Goal: Information Seeking & Learning: Learn about a topic

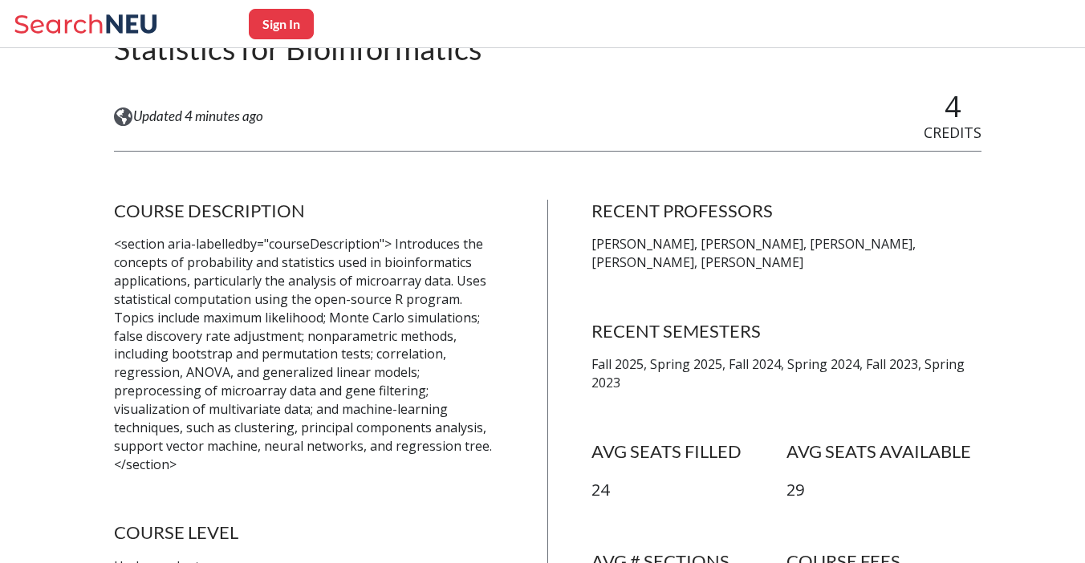
scroll to position [201, 0]
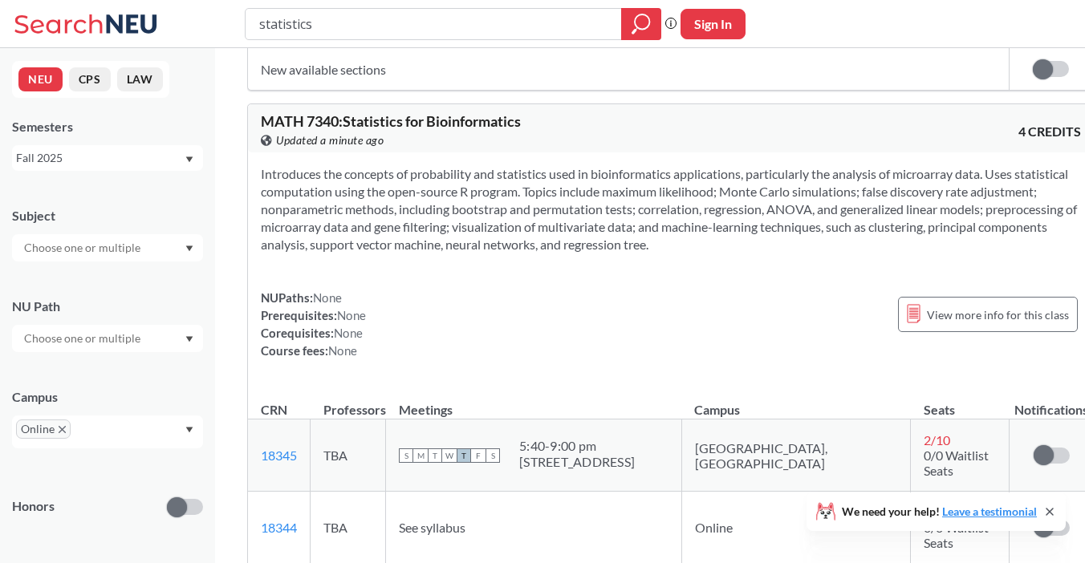
scroll to position [1573, 0]
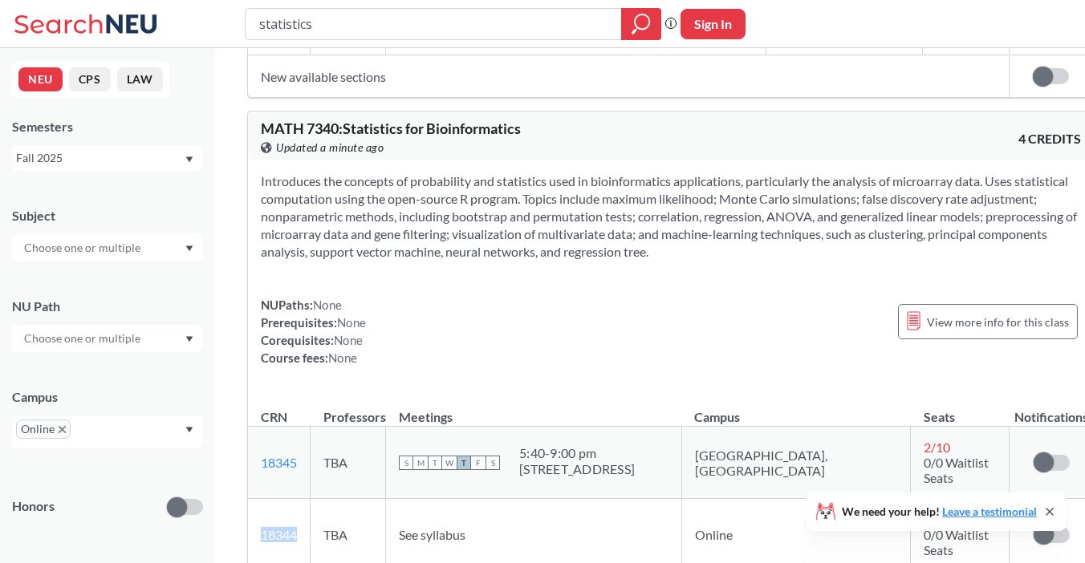
drag, startPoint x: 304, startPoint y: 449, endPoint x: 262, endPoint y: 445, distance: 42.6
click at [262, 499] on td "18344 View this section on Banner." at bounding box center [279, 535] width 63 height 72
copy link "18344"
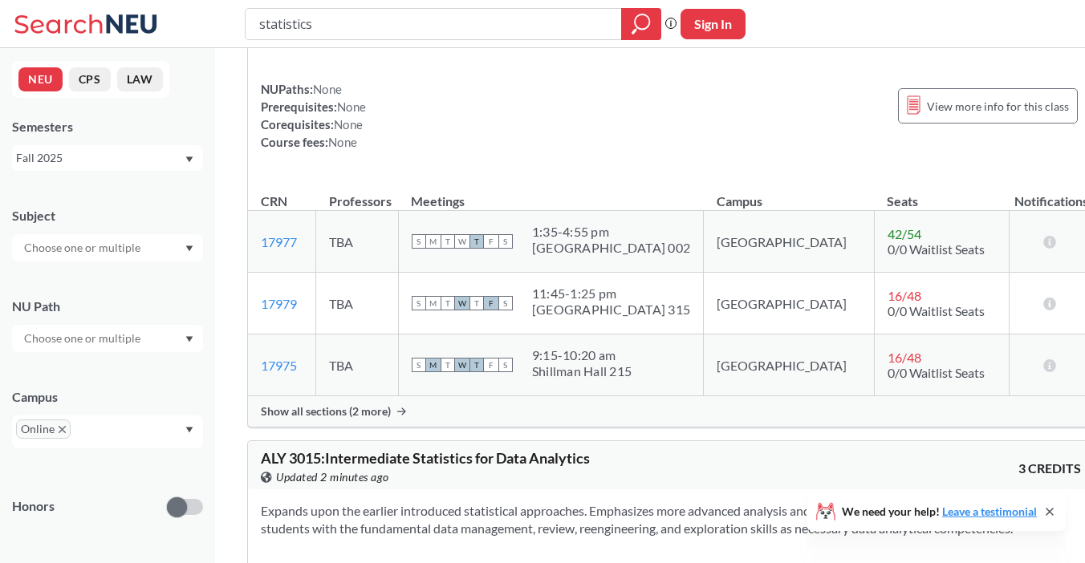
scroll to position [2405, 0]
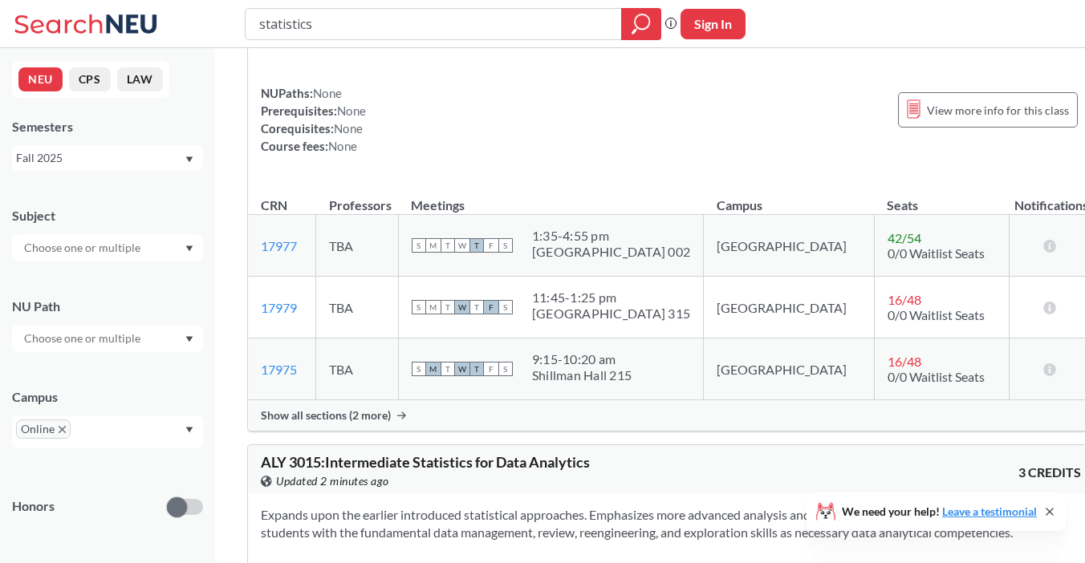
click at [392, 400] on div "Show all sections (2 more)" at bounding box center [671, 415] width 846 height 30
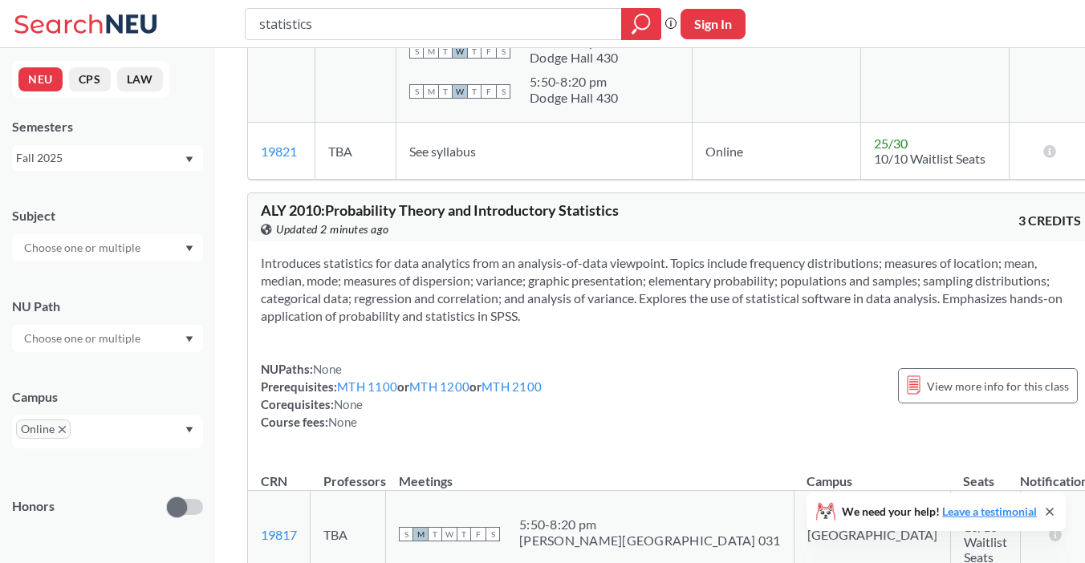
scroll to position [3452, 0]
click at [370, 379] on link "MTH 1100" at bounding box center [367, 386] width 60 height 14
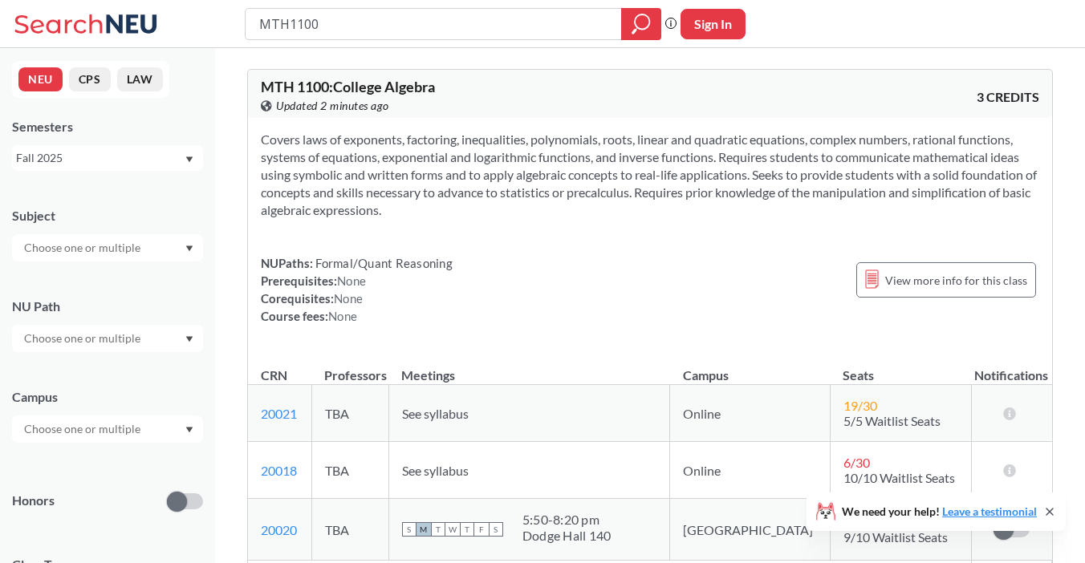
type input "statistics"
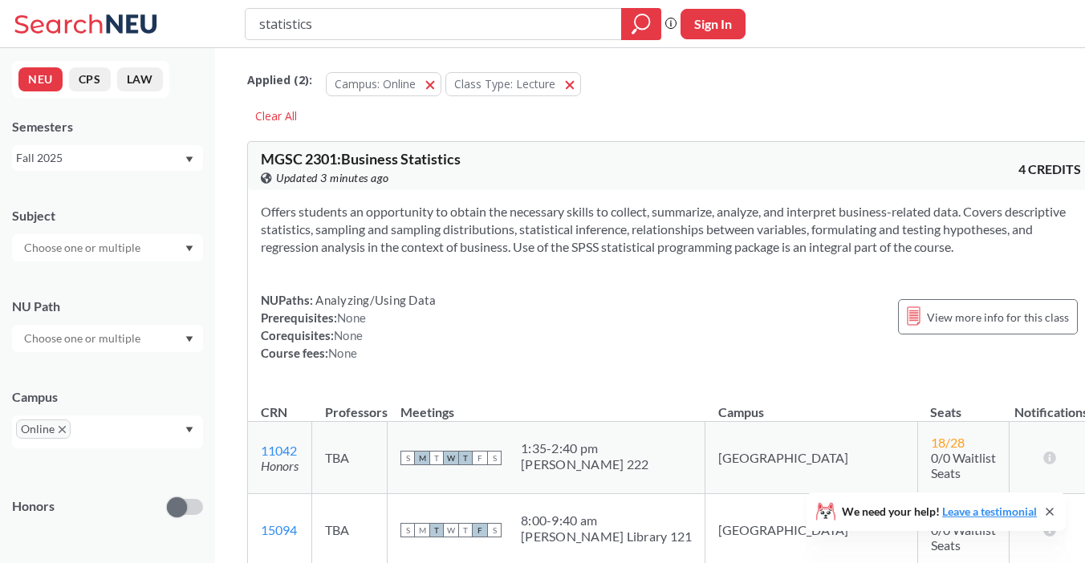
scroll to position [3452, 0]
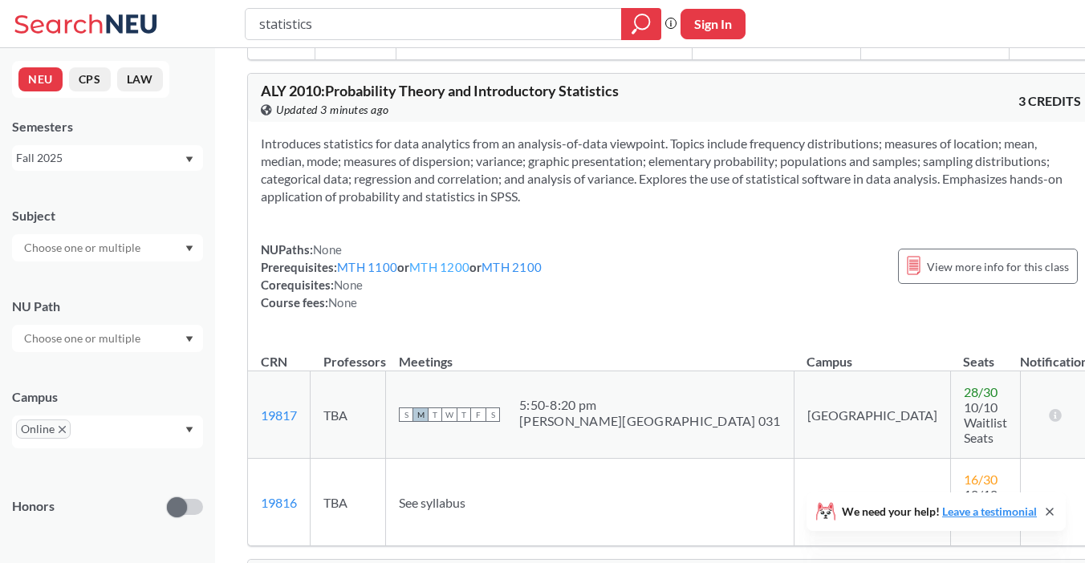
click at [444, 260] on link "MTH 1200" at bounding box center [439, 267] width 60 height 14
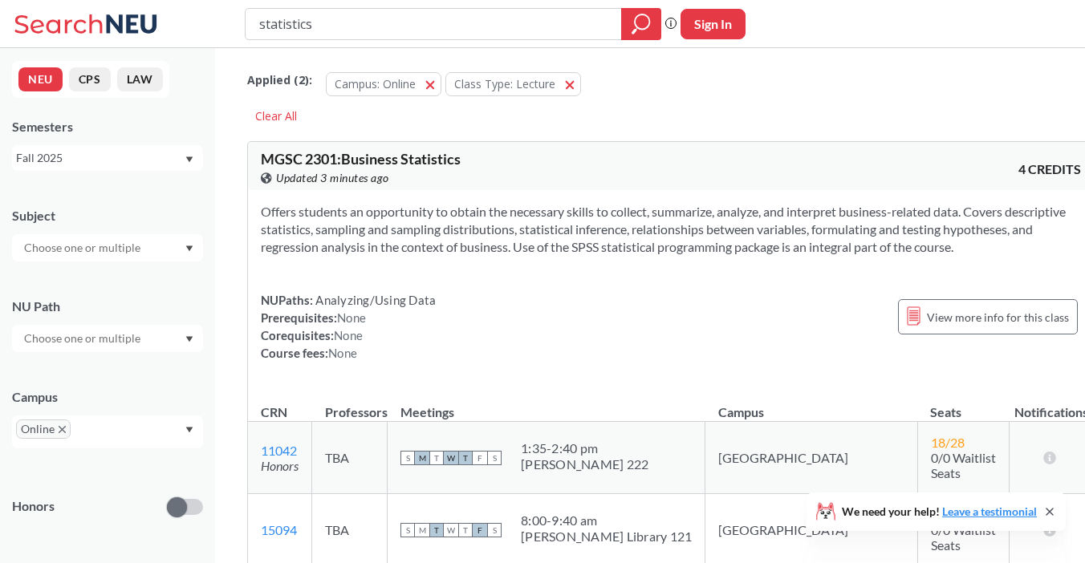
type input "statistics"
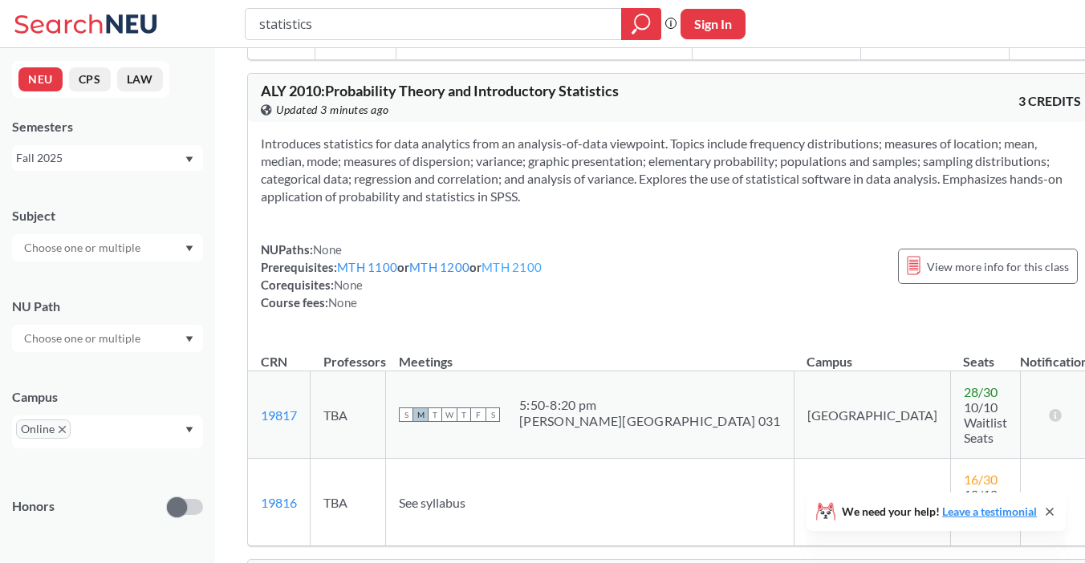
click at [518, 260] on link "MTH 2100" at bounding box center [511, 267] width 60 height 14
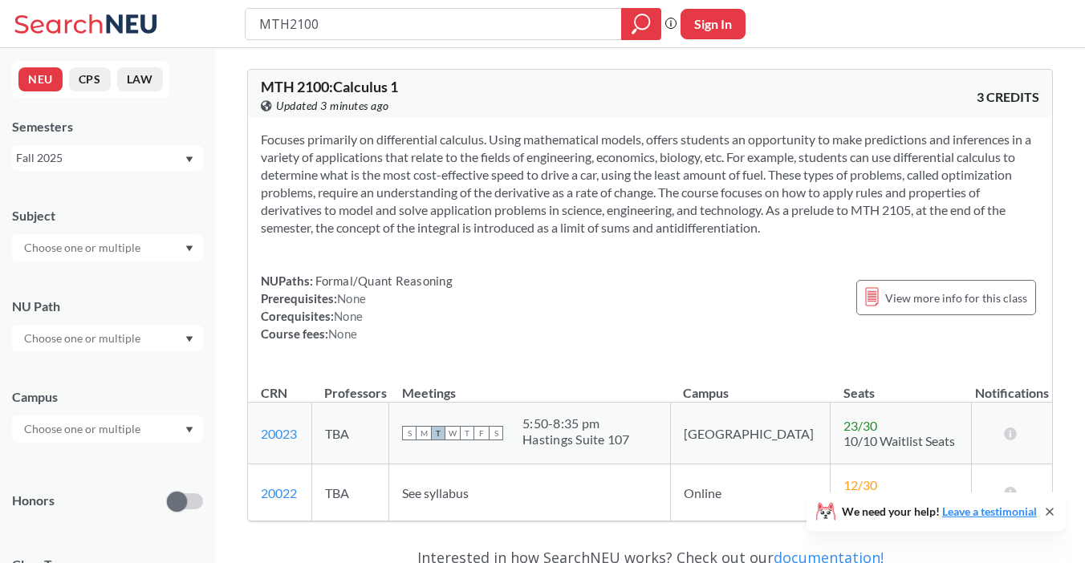
type input "statistics"
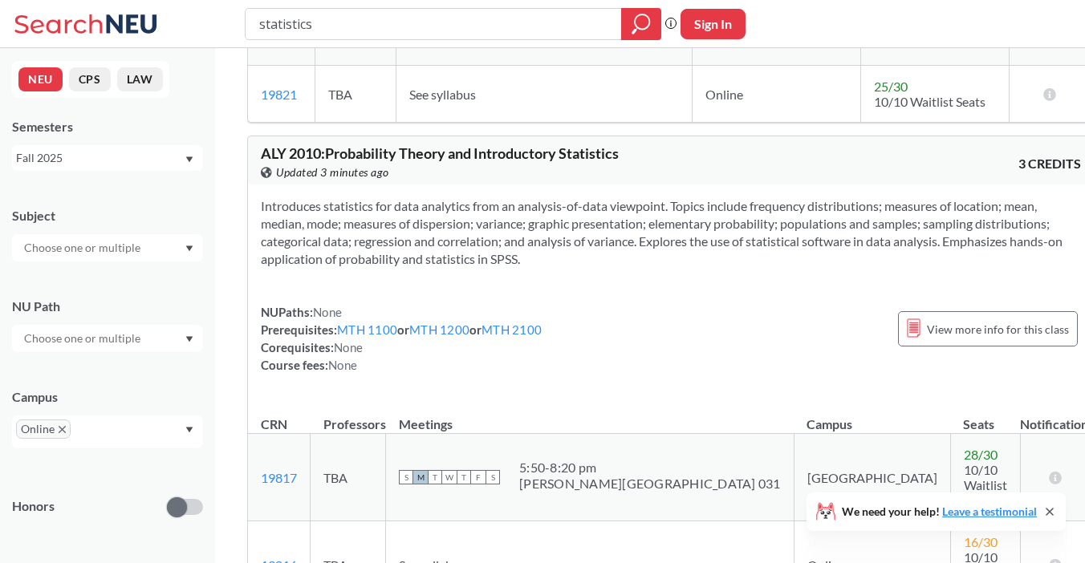
scroll to position [3396, 0]
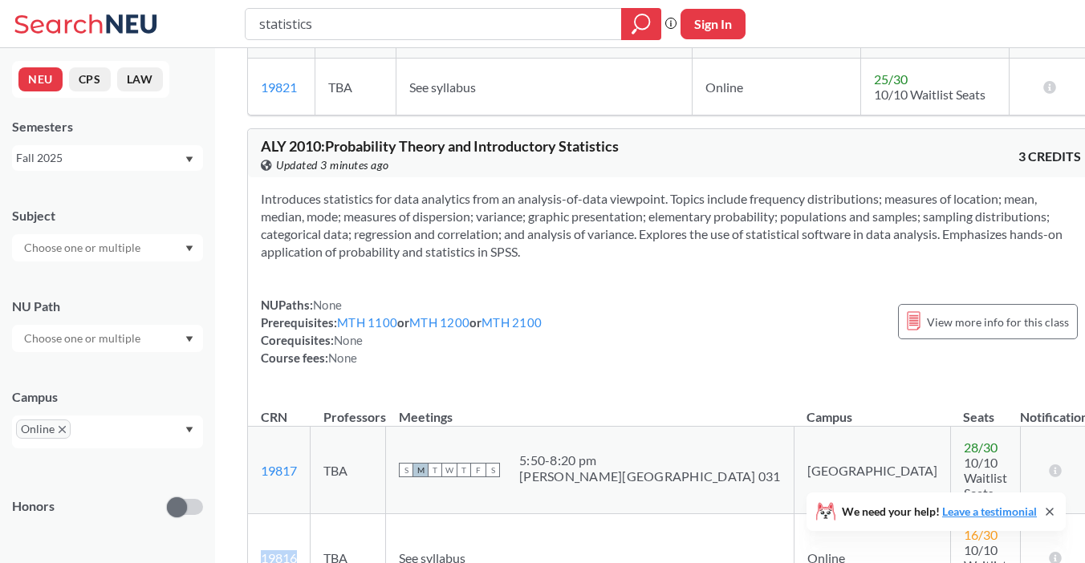
drag, startPoint x: 307, startPoint y: 425, endPoint x: 260, endPoint y: 425, distance: 47.3
click at [259, 514] on td "19816 View this section on Banner." at bounding box center [279, 557] width 63 height 87
copy link "19816"
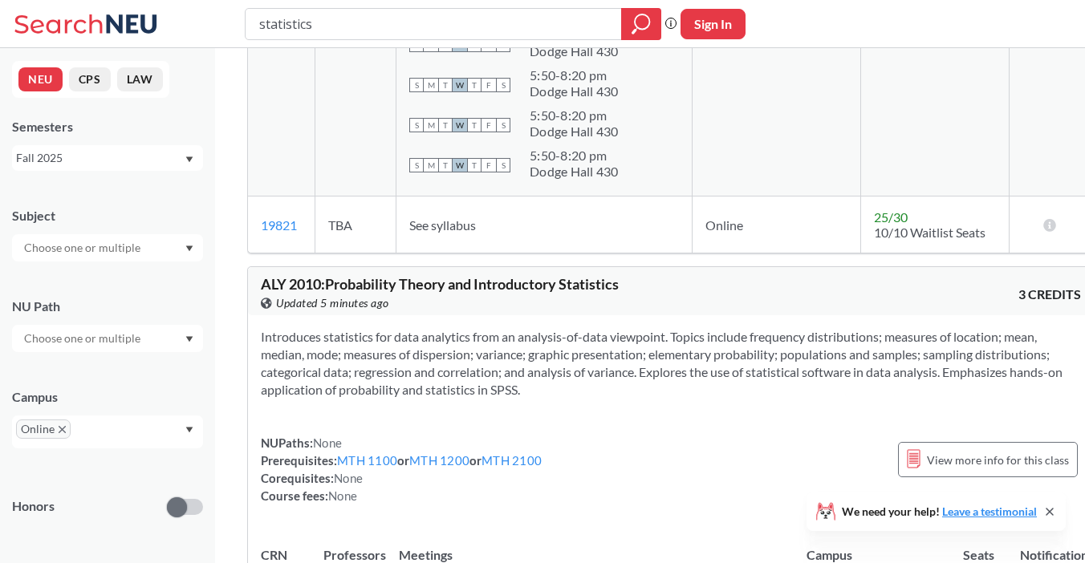
scroll to position [3255, 0]
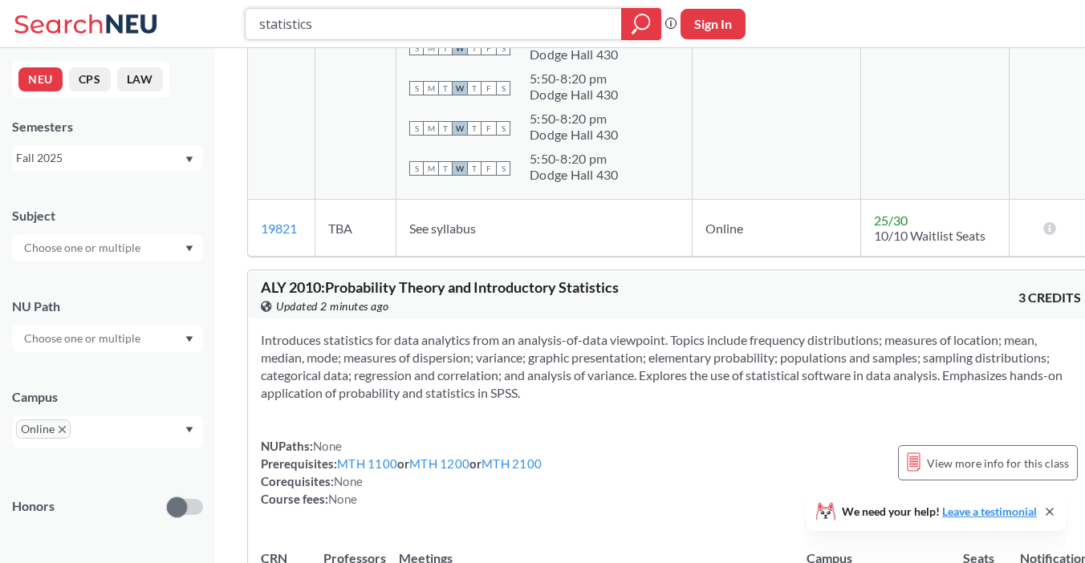
click at [424, 19] on input "statistics" at bounding box center [434, 23] width 352 height 27
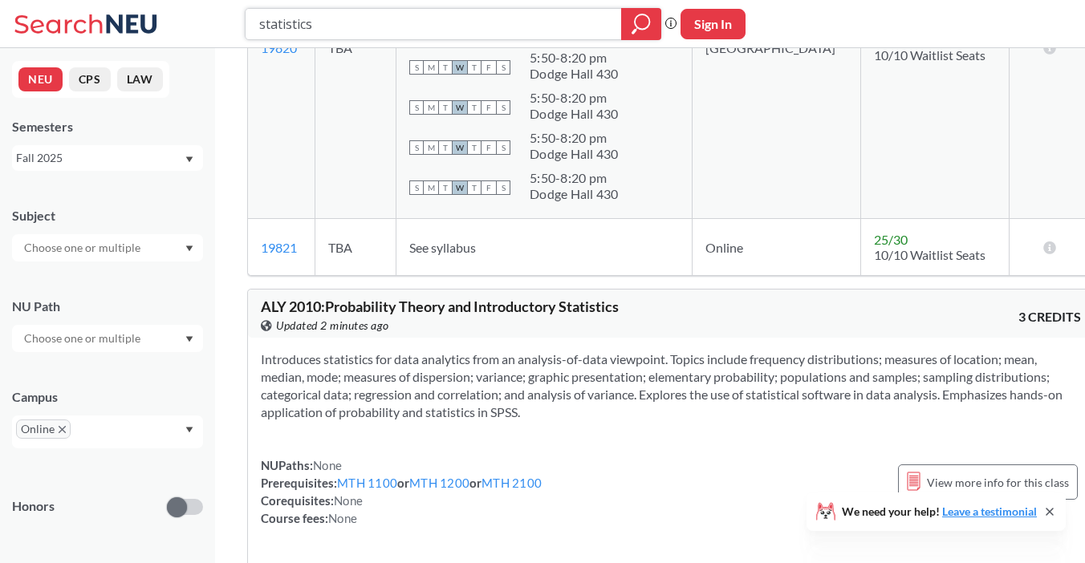
scroll to position [3226, 0]
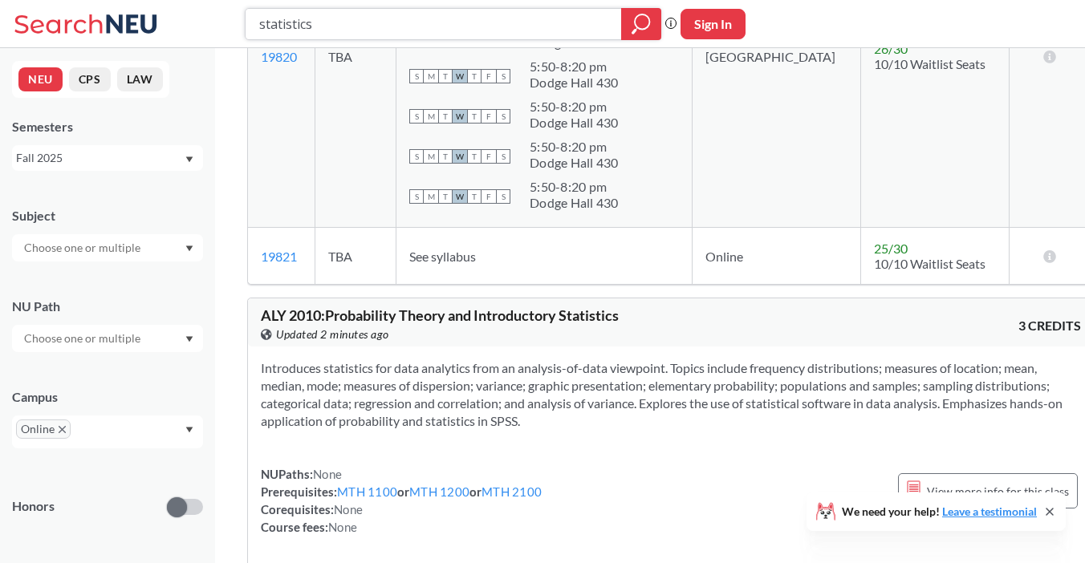
drag, startPoint x: 435, startPoint y: 31, endPoint x: 205, endPoint y: -2, distance: 232.7
click at [61, 430] on icon "X to remove pill" at bounding box center [62, 429] width 7 height 7
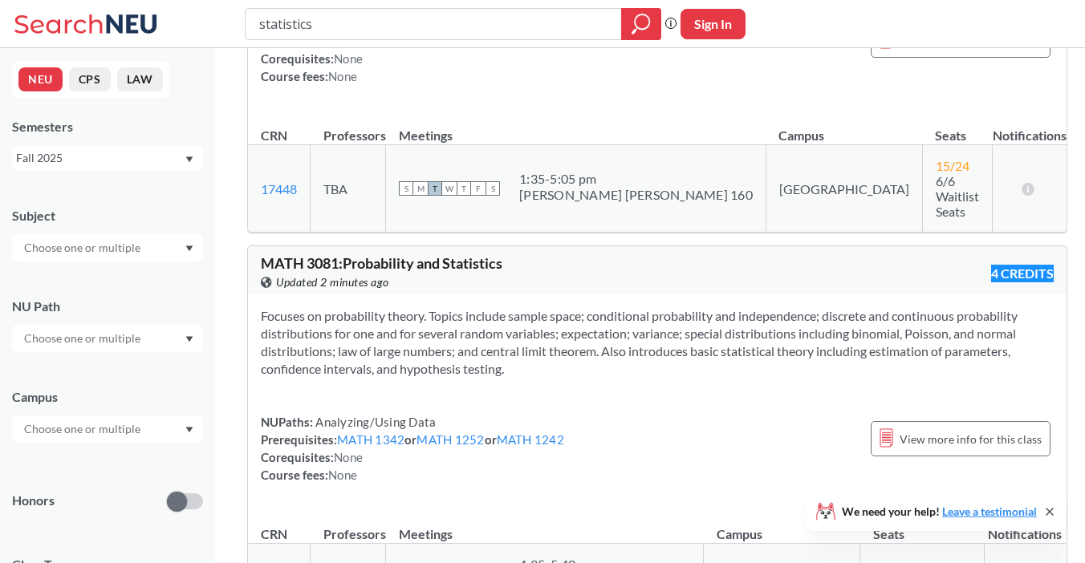
scroll to position [2372, 0]
click at [741, 333] on div "Focuses on probability theory. Topics include sample space; conditional probabi…" at bounding box center [657, 402] width 818 height 215
drag, startPoint x: 307, startPoint y: 421, endPoint x: 257, endPoint y: 424, distance: 50.6
copy link "12340"
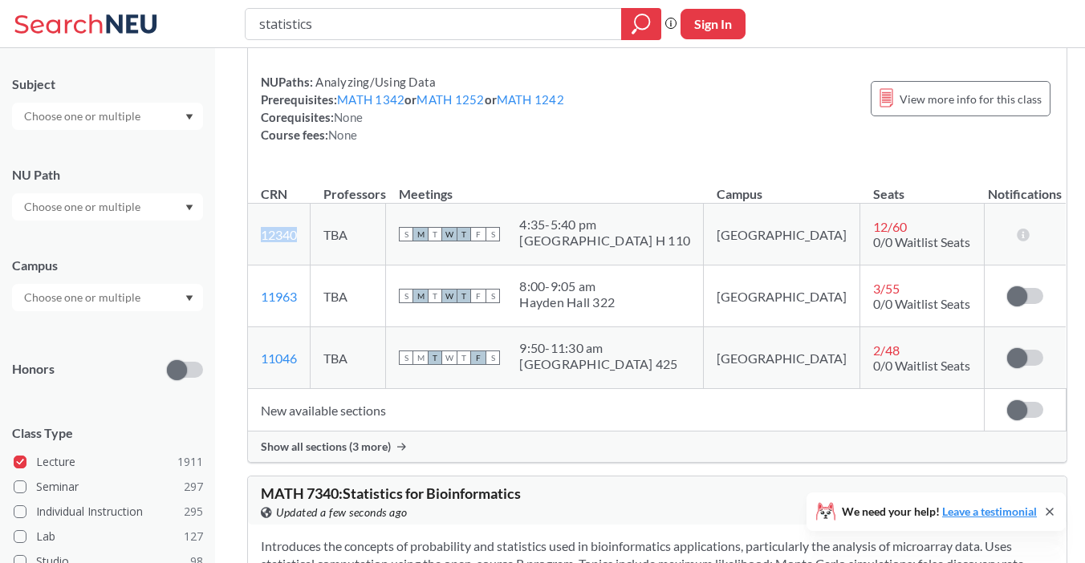
scroll to position [133, 0]
click at [159, 294] on div at bounding box center [107, 295] width 191 height 27
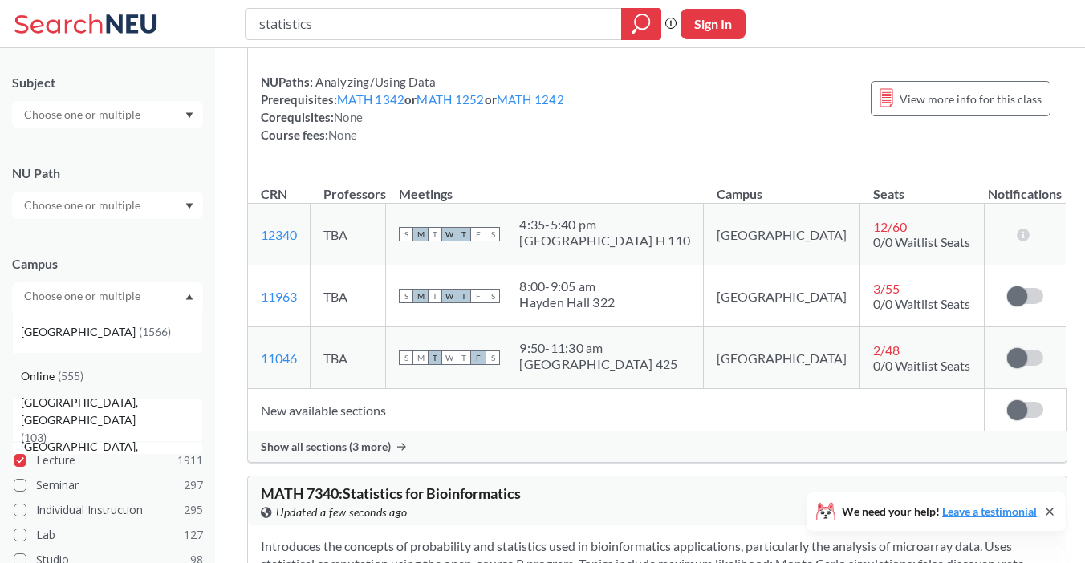
click at [115, 363] on div "Online ( 555 )" at bounding box center [107, 376] width 191 height 44
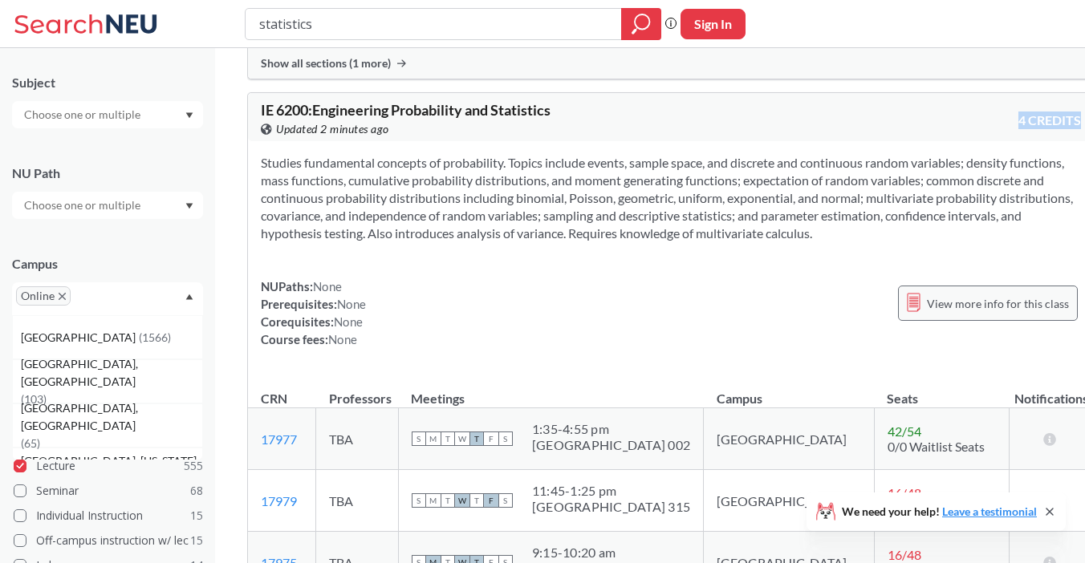
scroll to position [2212, 0]
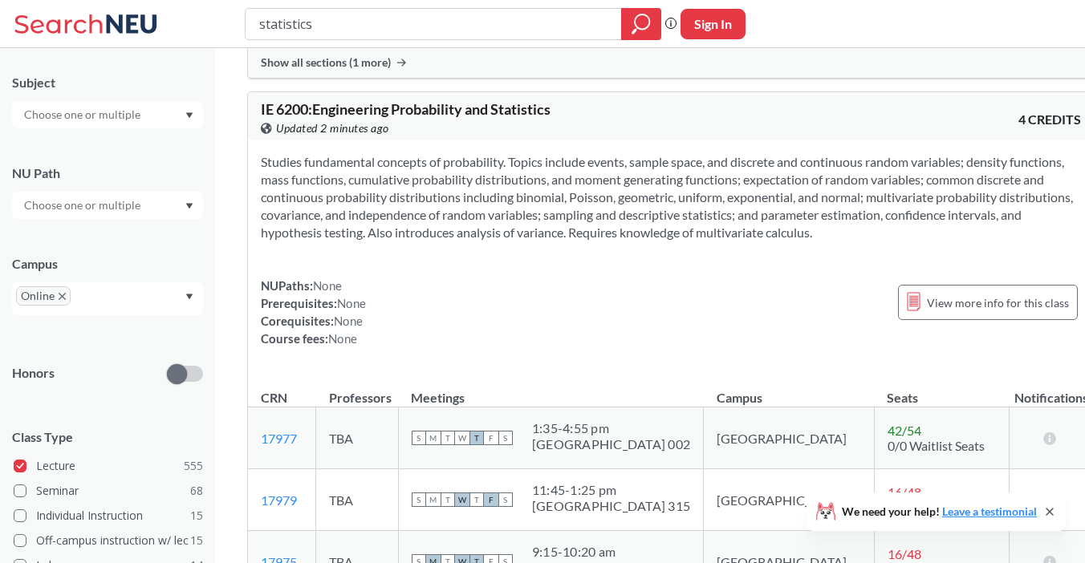
click at [631, 242] on div "Studies fundamental concepts of probability. Topics include events, sample spac…" at bounding box center [671, 256] width 846 height 233
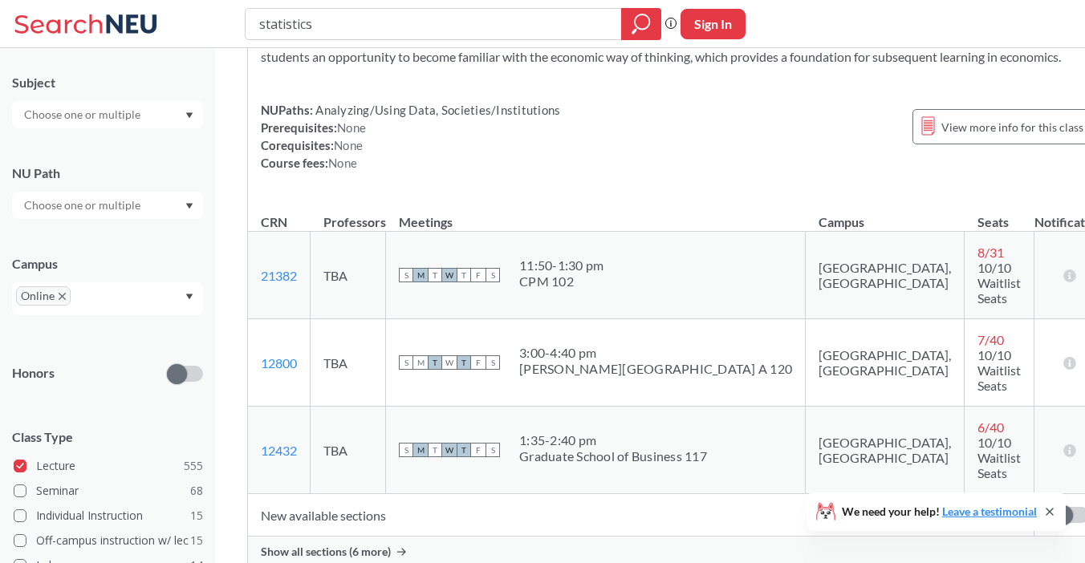
scroll to position [24020, 0]
drag, startPoint x: 306, startPoint y: 461, endPoint x: 259, endPoint y: 459, distance: 46.6
copy link "16547"
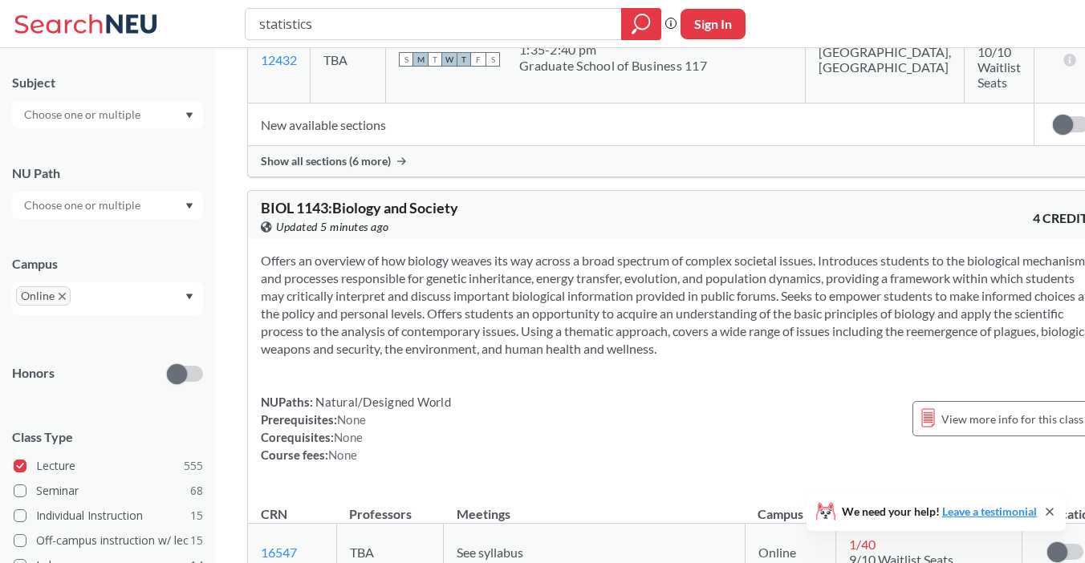
scroll to position [24414, 0]
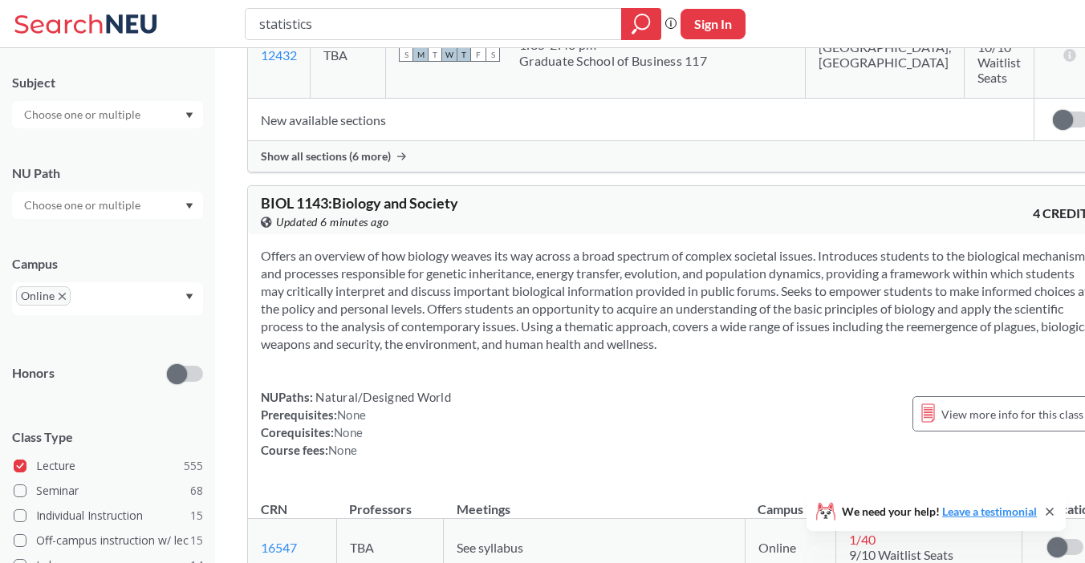
drag, startPoint x: 315, startPoint y: 400, endPoint x: 256, endPoint y: 404, distance: 58.8
copy link "12065"
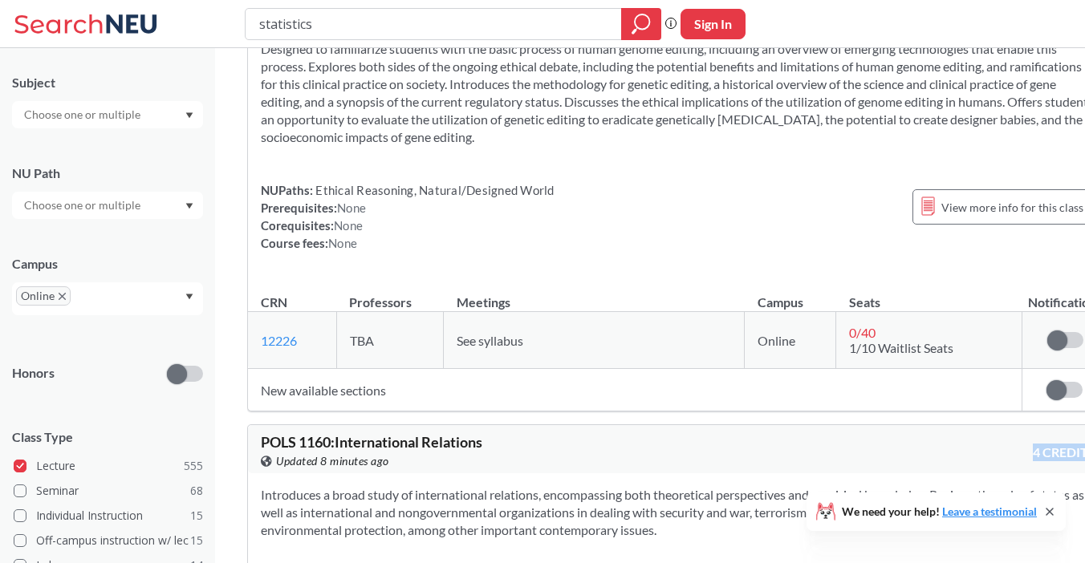
scroll to position [27766, 0]
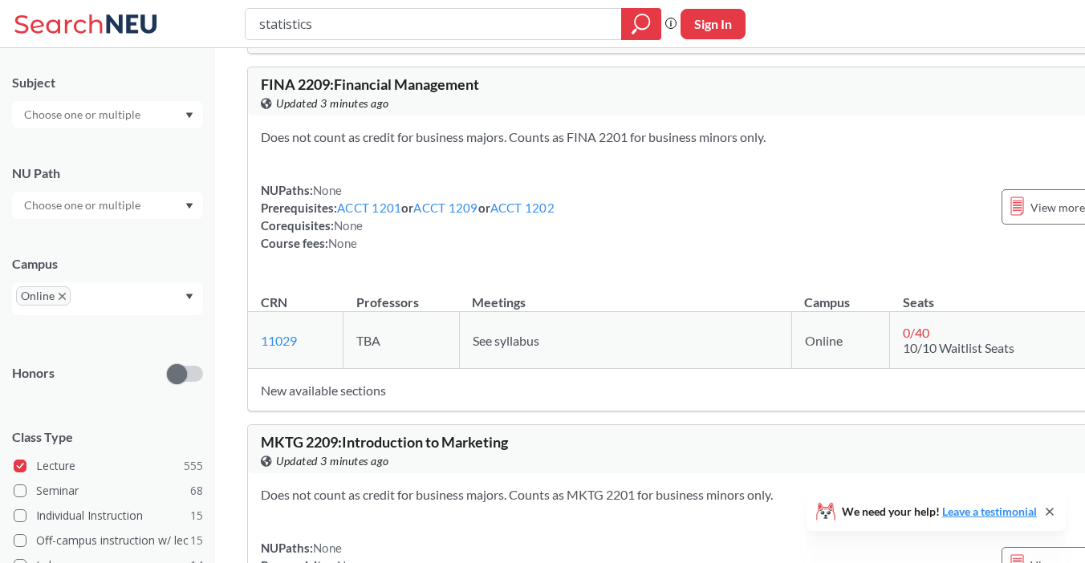
scroll to position [52861, 0]
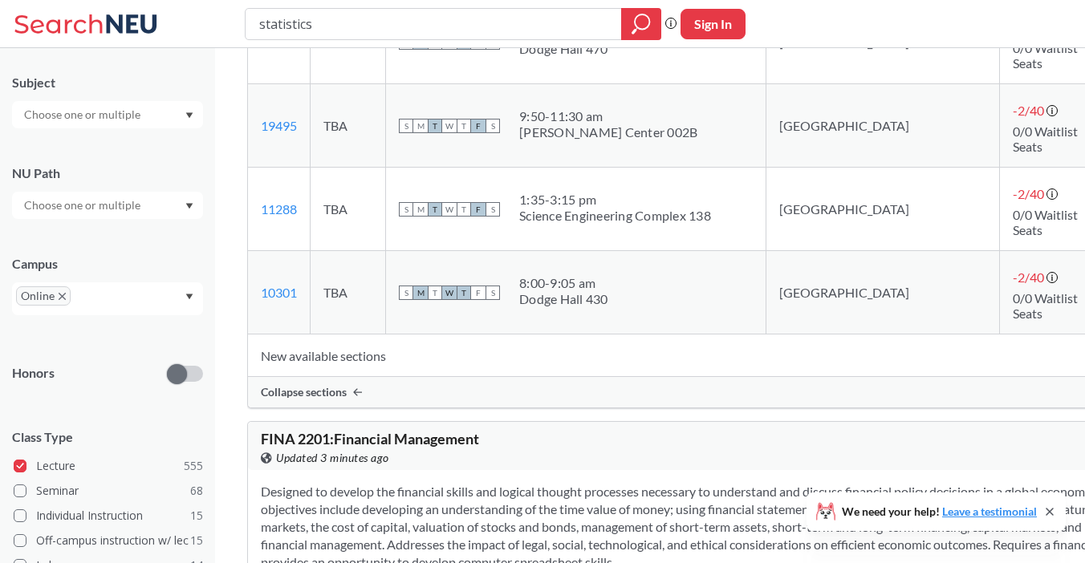
scroll to position [53235, 0]
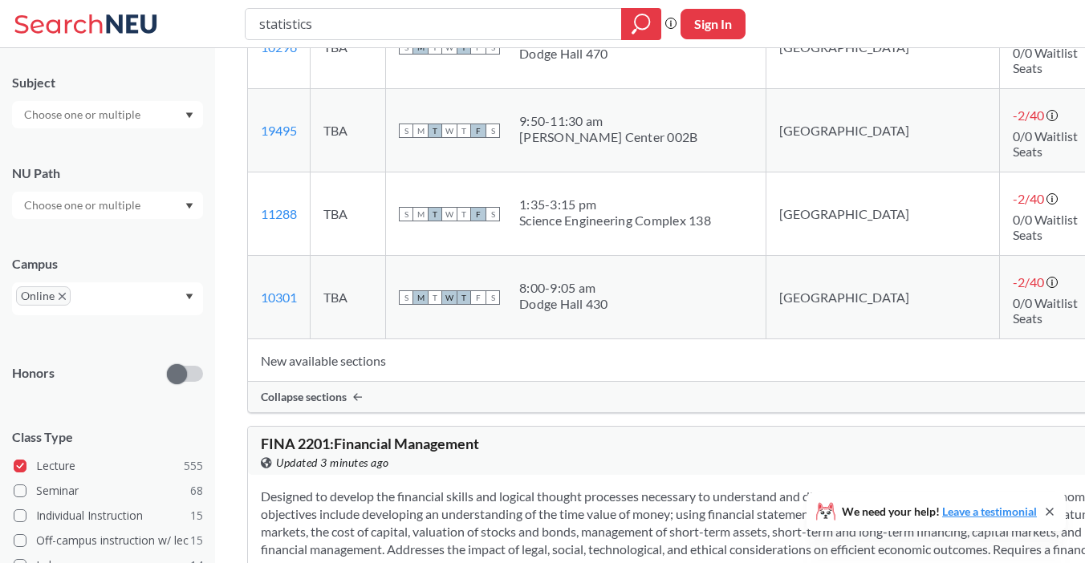
drag, startPoint x: 301, startPoint y: 204, endPoint x: 260, endPoint y: 204, distance: 40.9
copy link "12427"
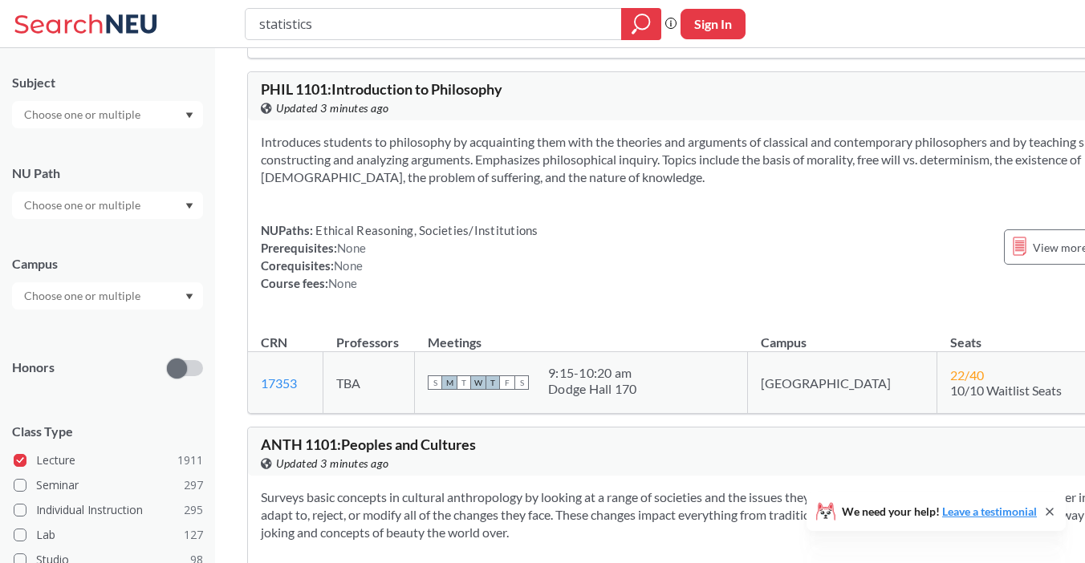
scroll to position [43787, 0]
drag, startPoint x: 310, startPoint y: 315, endPoint x: 257, endPoint y: 309, distance: 53.3
copy link "21499"
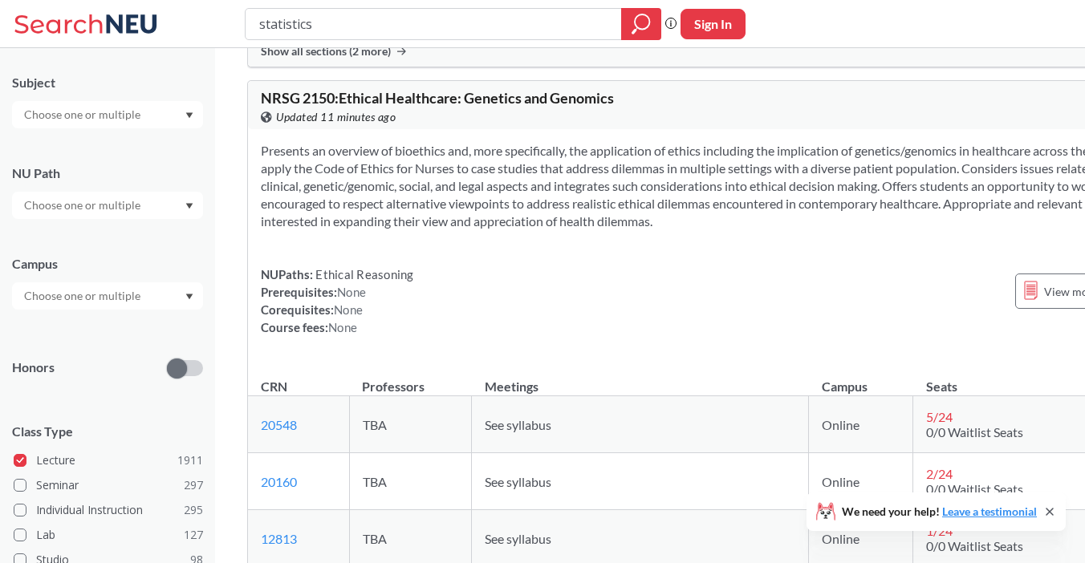
scroll to position [175605, 0]
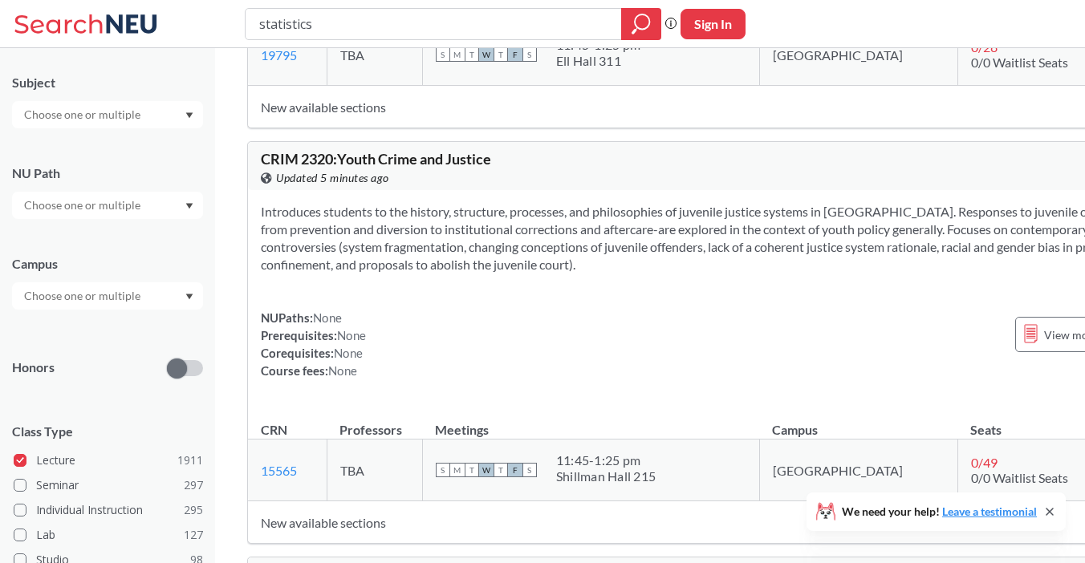
scroll to position [224698, 0]
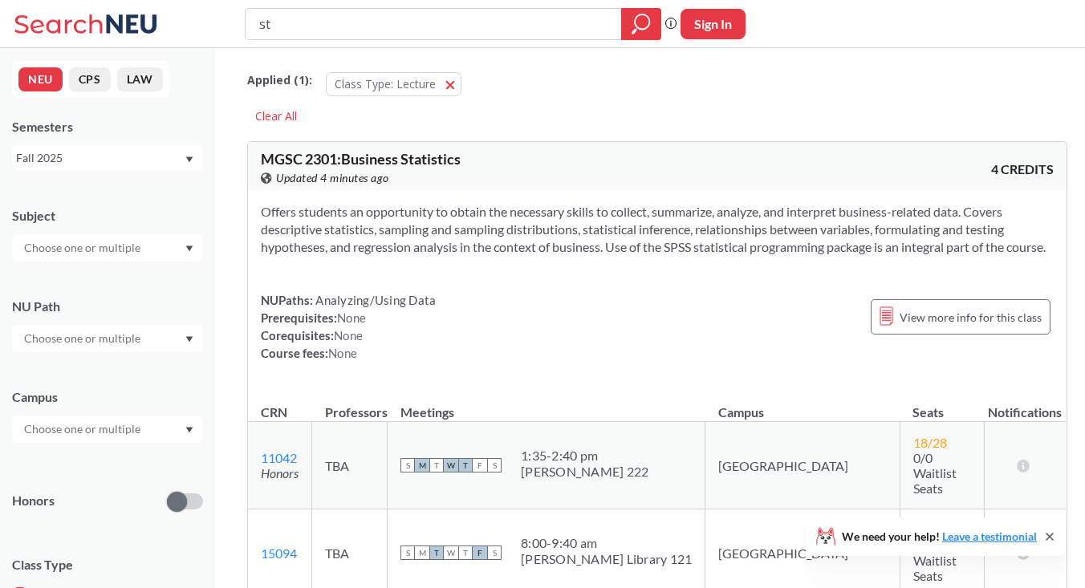
type input "s"
type input "[DEMOGRAPHIC_DATA]"
click at [631, 20] on icon "magnifying glass" at bounding box center [640, 24] width 19 height 22
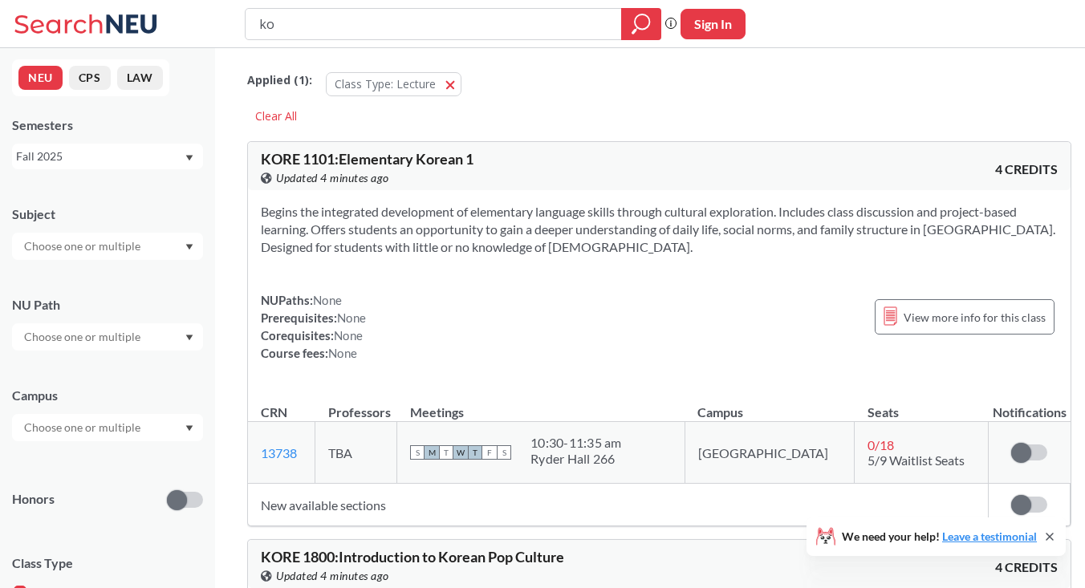
type input "k"
type input "french"
click at [633, 14] on icon "magnifying glass" at bounding box center [640, 24] width 19 height 22
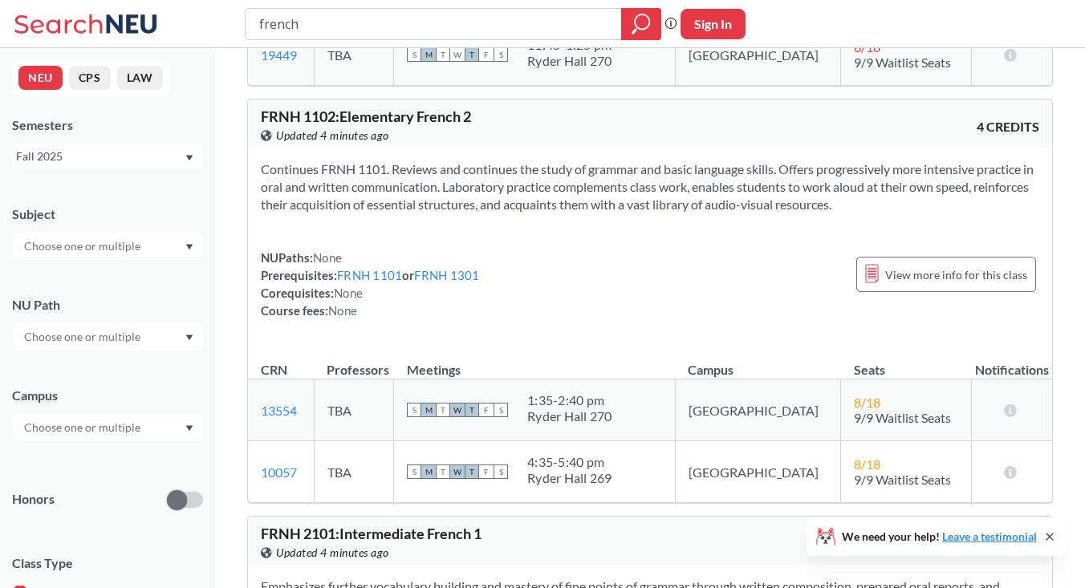
scroll to position [1044, 0]
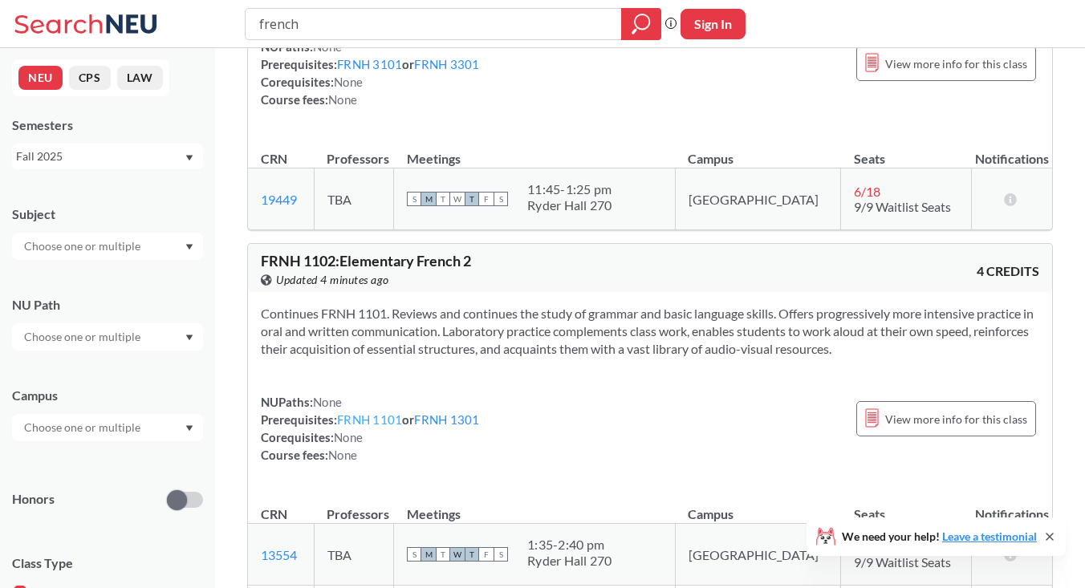
click at [388, 414] on link "FRNH 1101" at bounding box center [369, 419] width 65 height 14
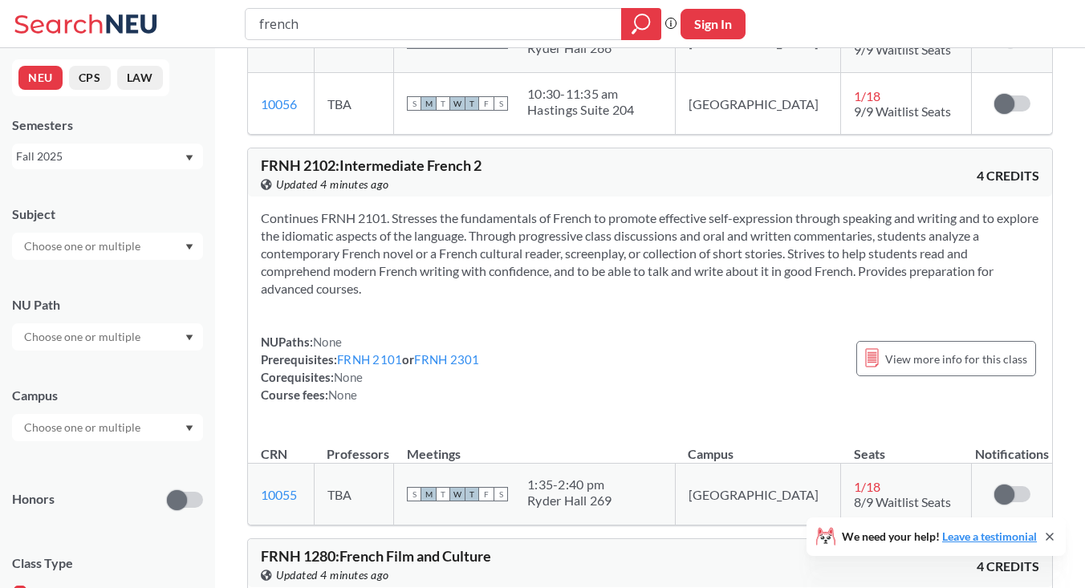
scroll to position [1982, 0]
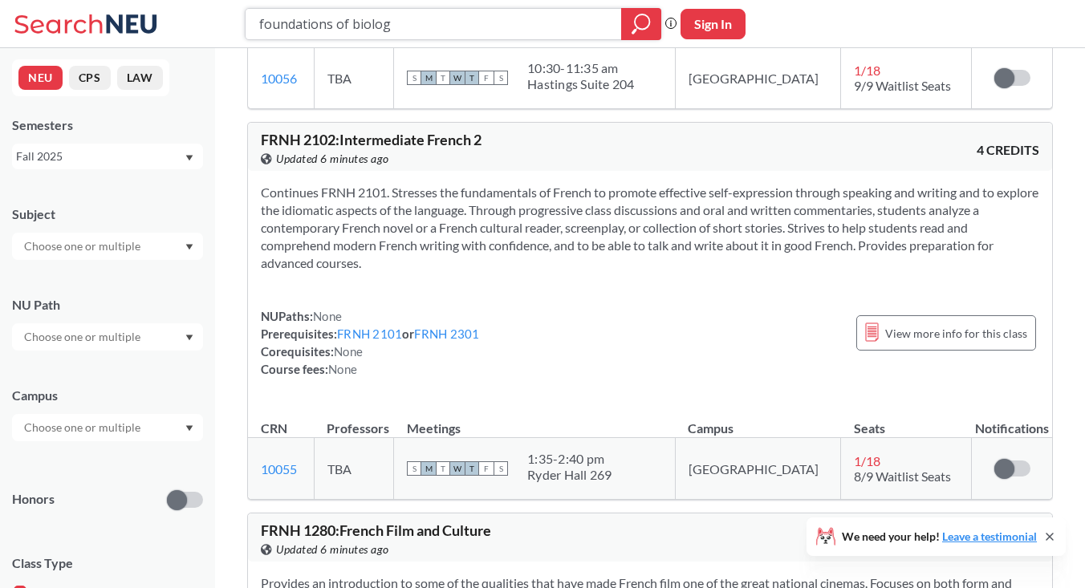
type input "foundations of biology"
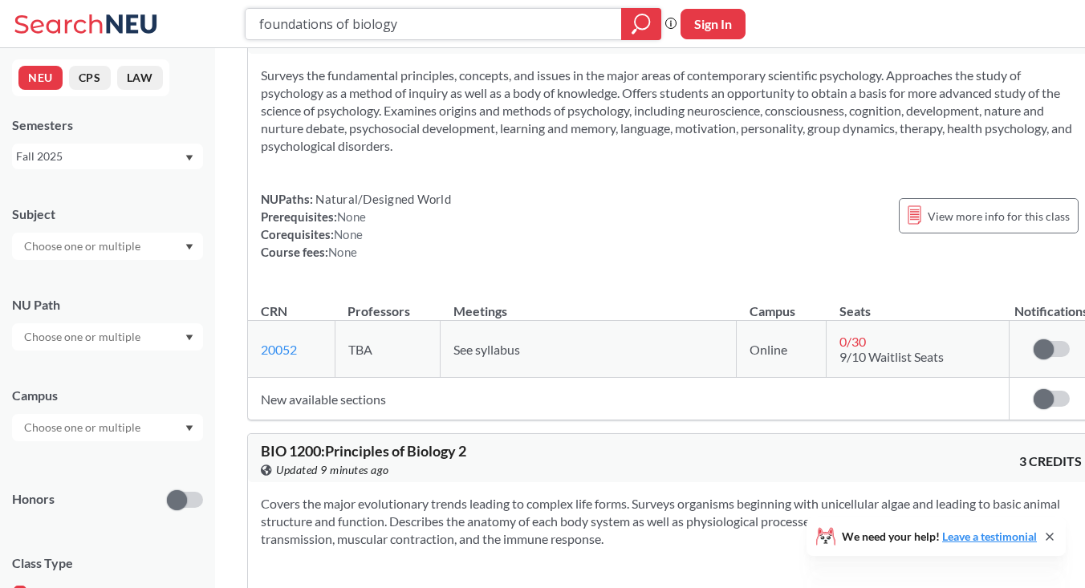
scroll to position [1030, 0]
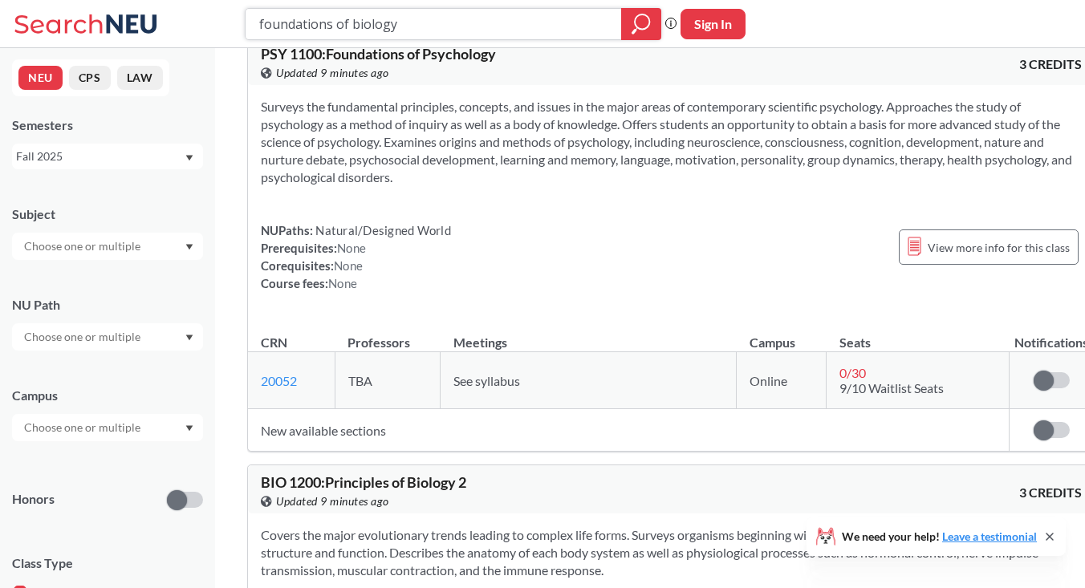
drag, startPoint x: 559, startPoint y: 21, endPoint x: 358, endPoint y: -27, distance: 207.1
type input "psychology of crime"
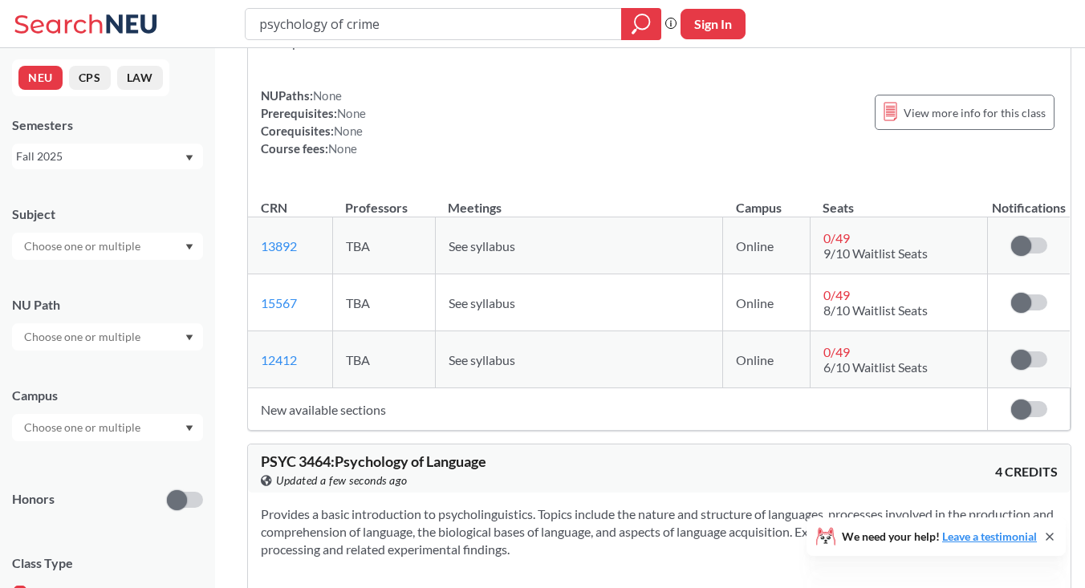
scroll to position [221, 0]
drag, startPoint x: 558, startPoint y: 31, endPoint x: 218, endPoint y: 1, distance: 340.8
click at [218, 1] on div "psychology of crime Phrase search guarantees the exact search appears in the re…" at bounding box center [542, 24] width 1085 height 48
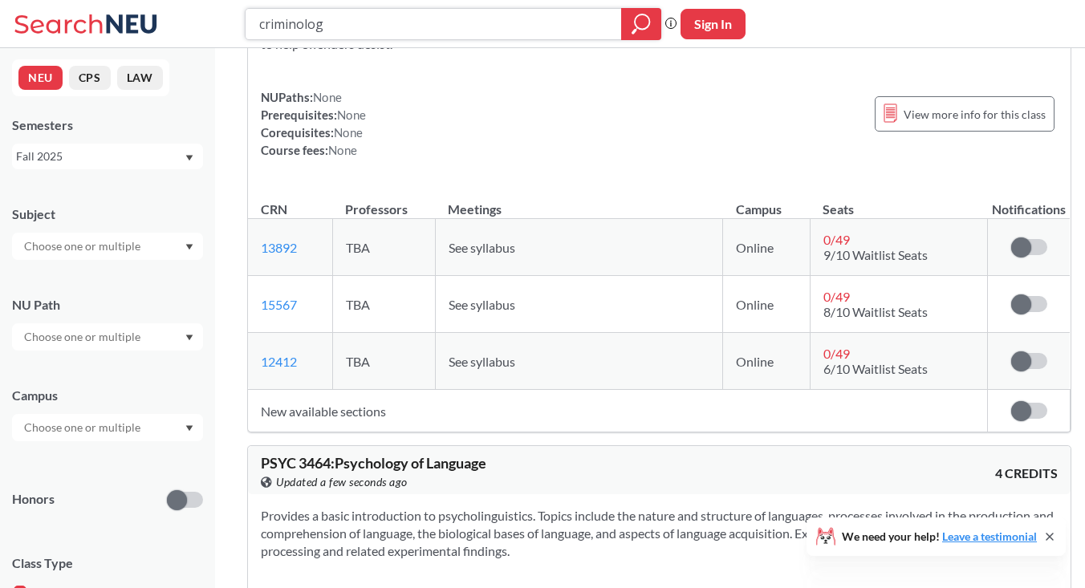
type input "criminology"
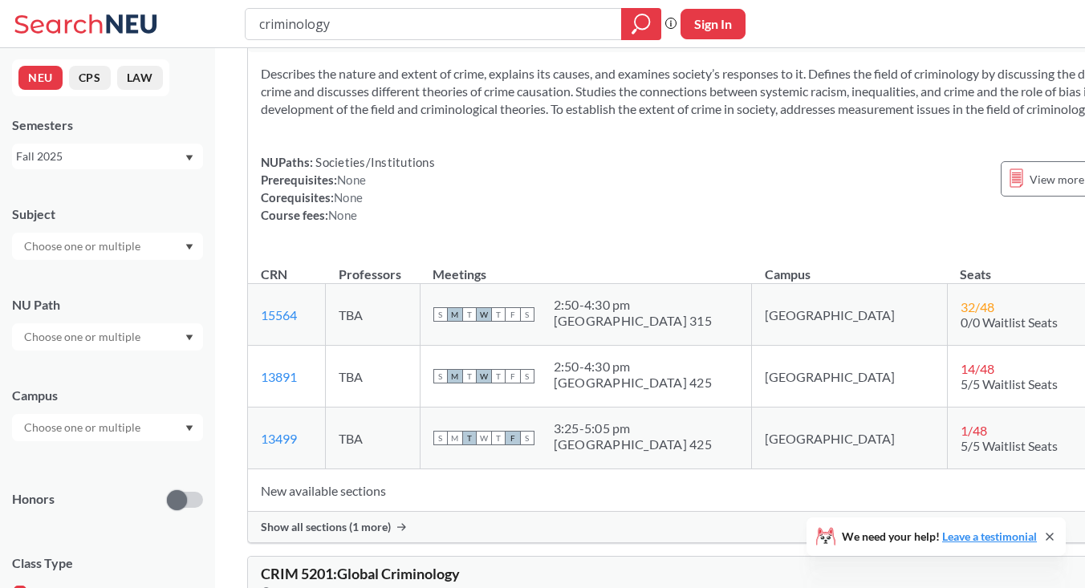
scroll to position [260, 0]
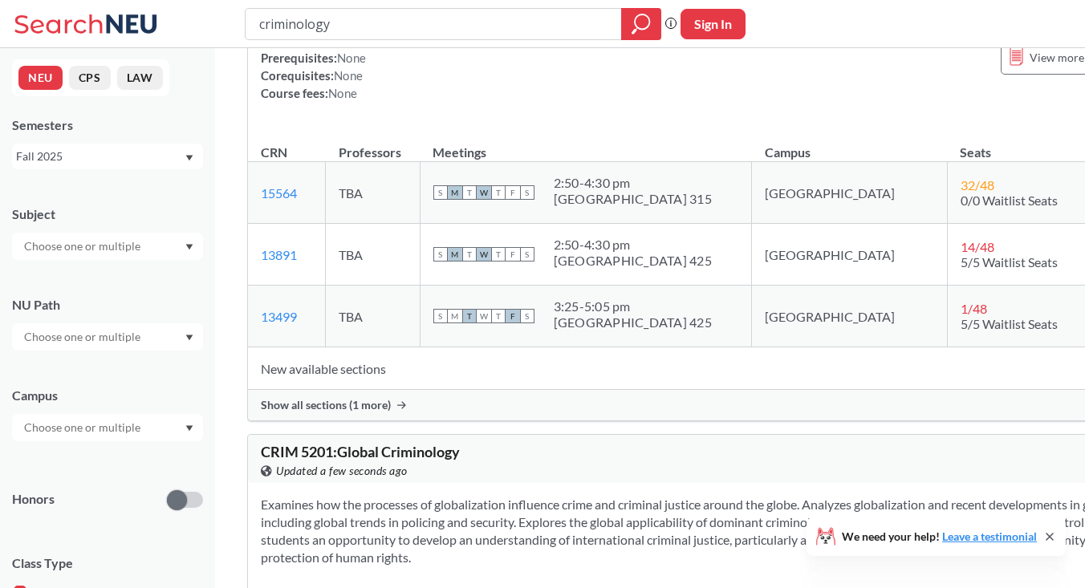
click at [347, 412] on span "Show all sections (1 more)" at bounding box center [326, 405] width 130 height 14
